Goal: Browse casually: Explore the website without a specific task or goal

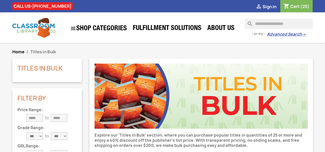
scroll to position [674, 0]
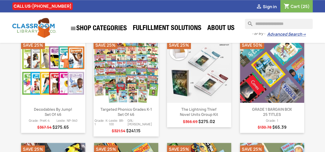
scroll to position [274, 0]
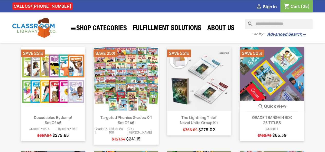
click at [281, 90] on img at bounding box center [272, 79] width 64 height 64
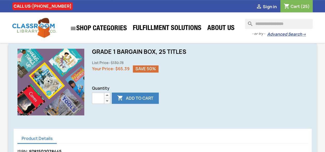
scroll to position [103, 0]
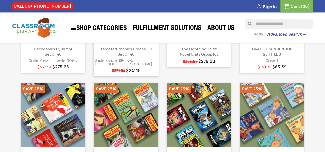
scroll to position [377, 0]
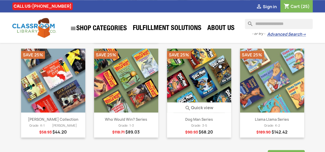
click at [212, 92] on img at bounding box center [199, 81] width 64 height 64
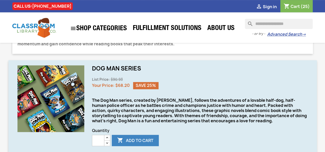
scroll to position [103, 0]
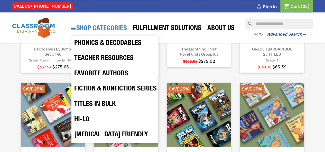
scroll to position [240, 0]
